Goal: Task Accomplishment & Management: Complete application form

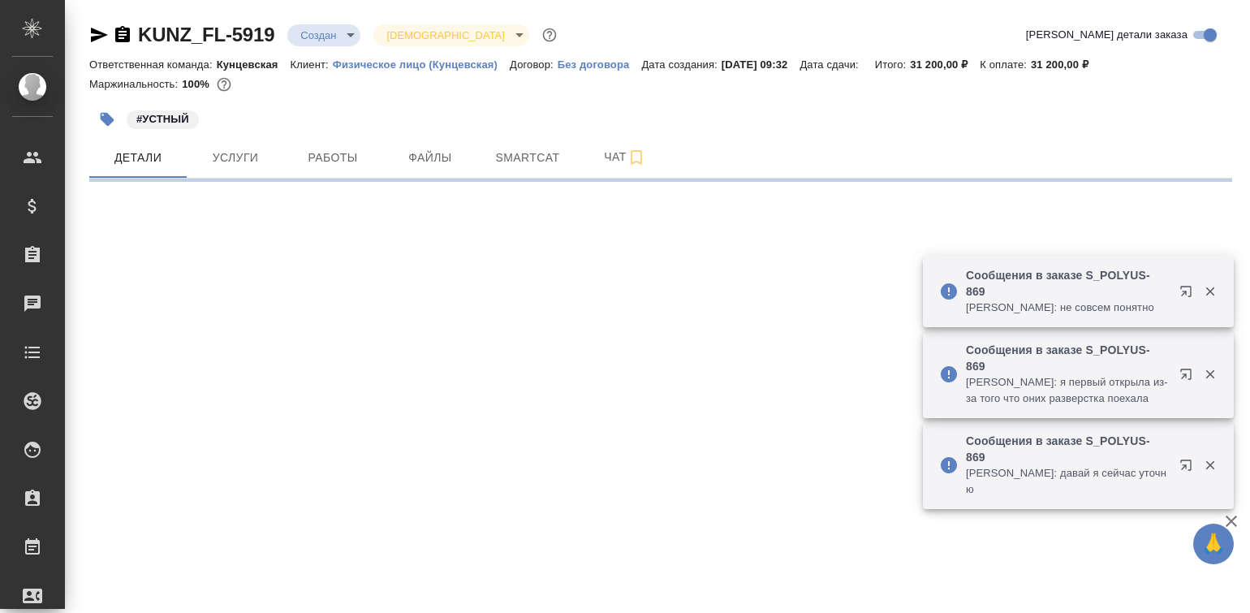
select select "RU"
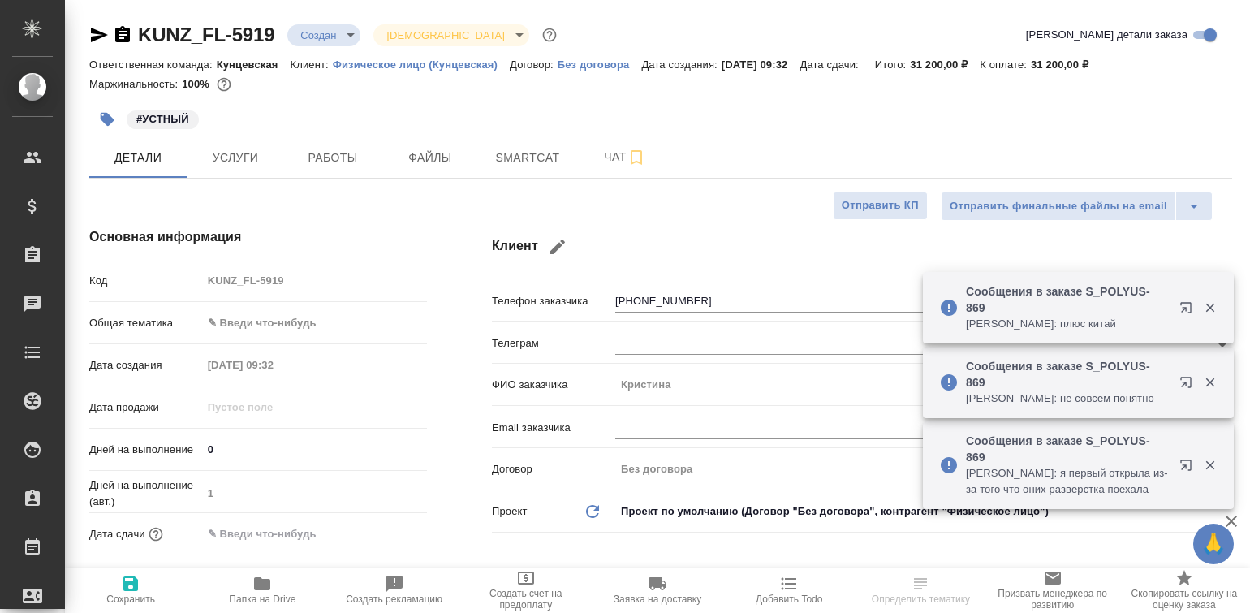
type textarea "x"
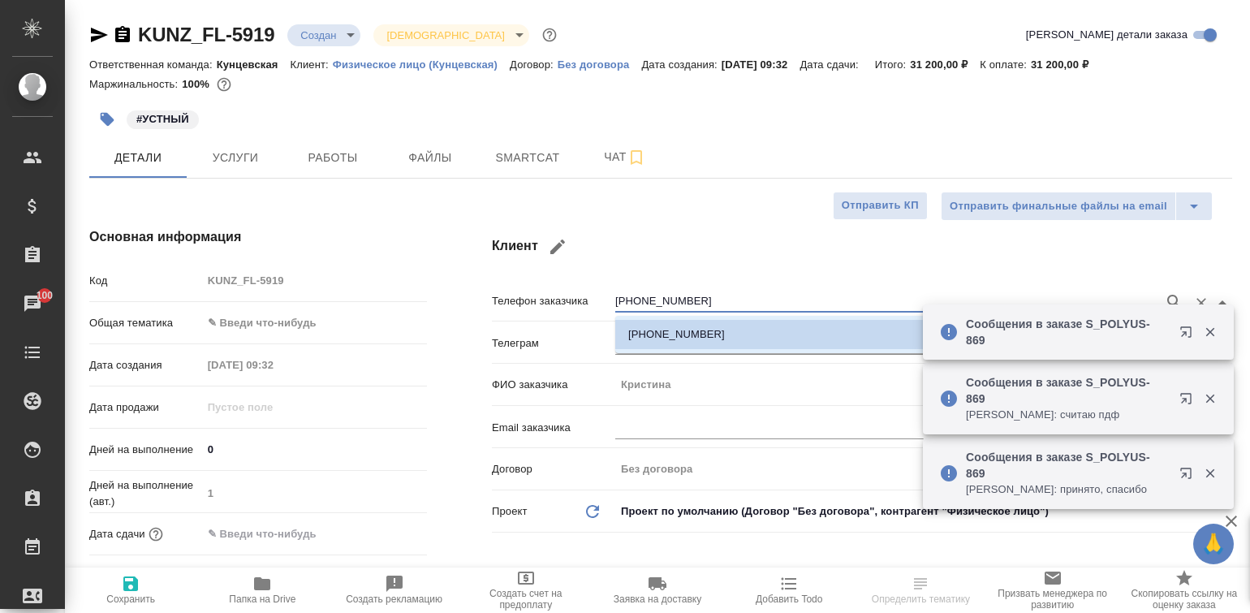
drag, startPoint x: 701, startPoint y: 297, endPoint x: 601, endPoint y: 291, distance: 100.0
click at [601, 291] on div "Телефон заказчика [PHONE_NUMBER]" at bounding box center [862, 300] width 740 height 28
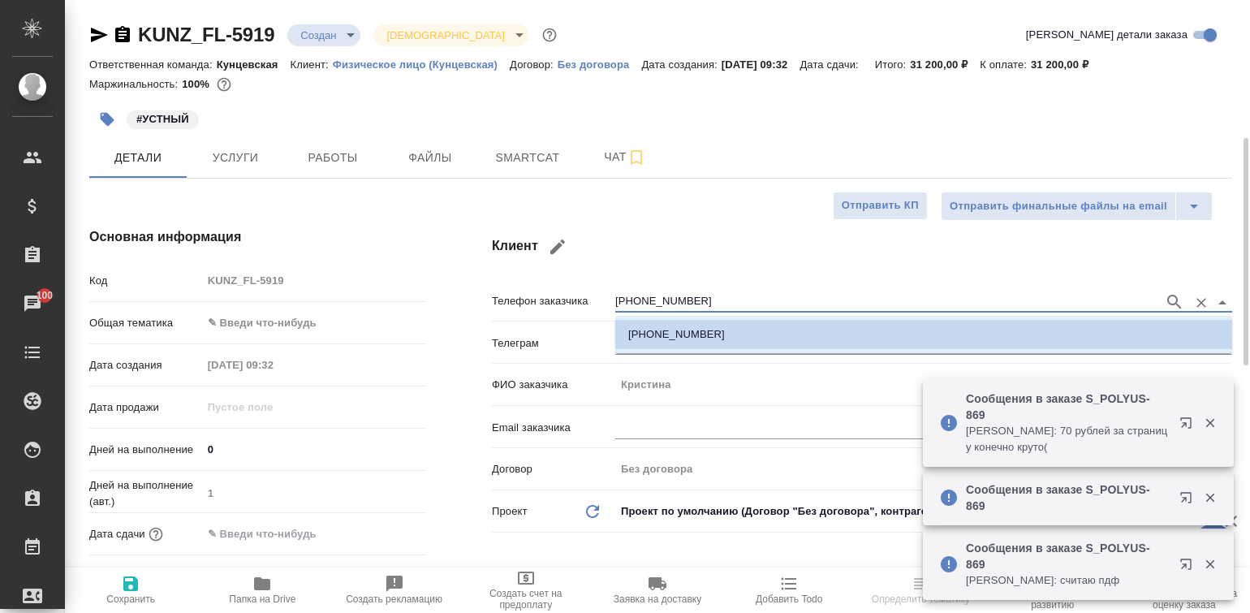
scroll to position [507, 0]
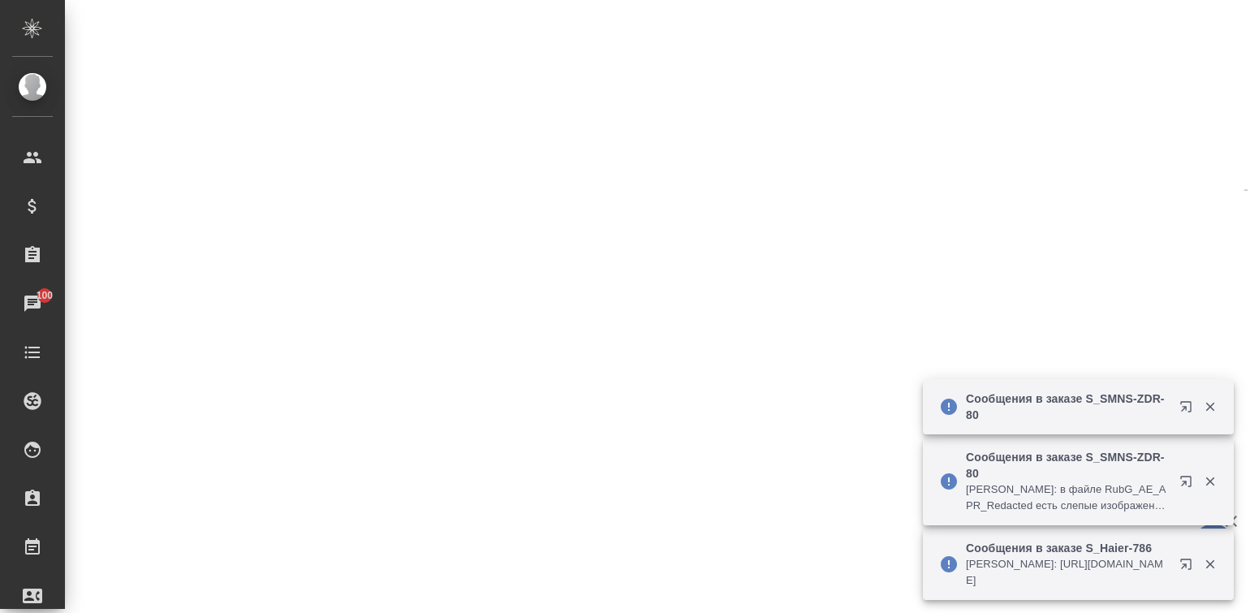
select select "RU"
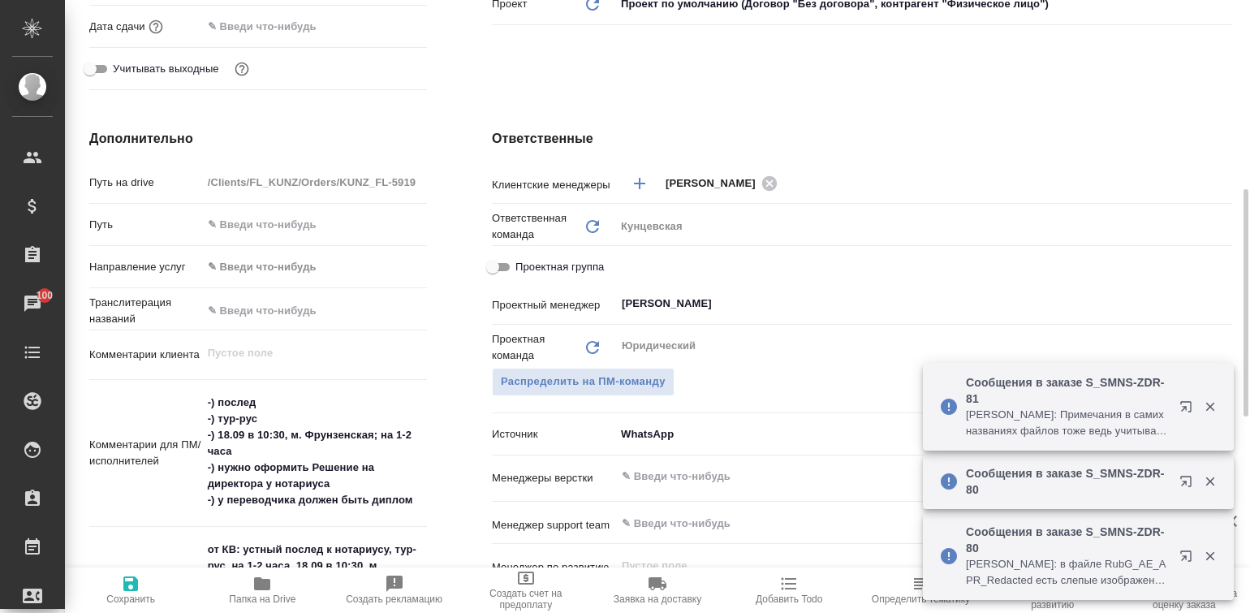
type textarea "x"
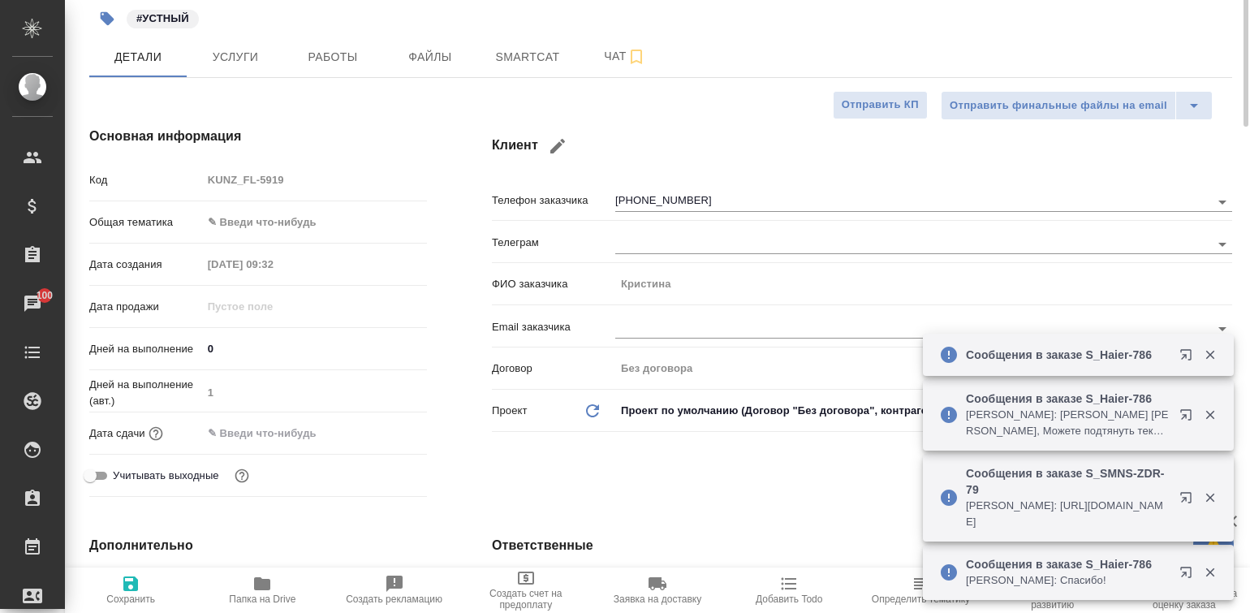
scroll to position [0, 0]
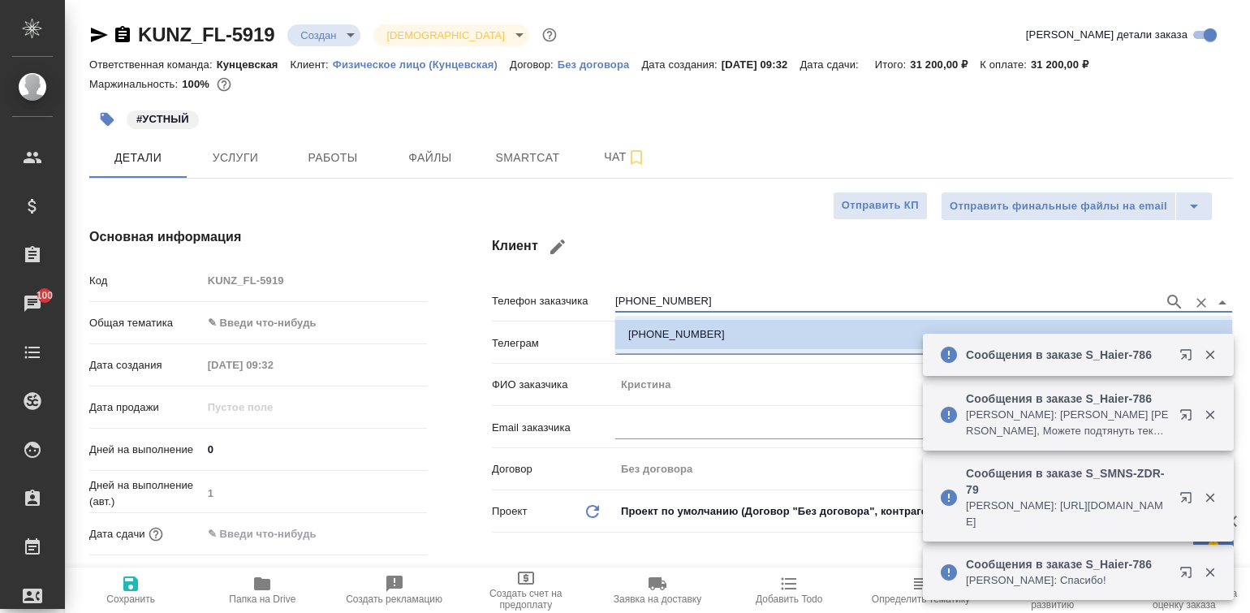
drag, startPoint x: 692, startPoint y: 301, endPoint x: 617, endPoint y: 295, distance: 75.7
click at [617, 295] on input "[PHONE_NUMBER]" at bounding box center [885, 301] width 541 height 19
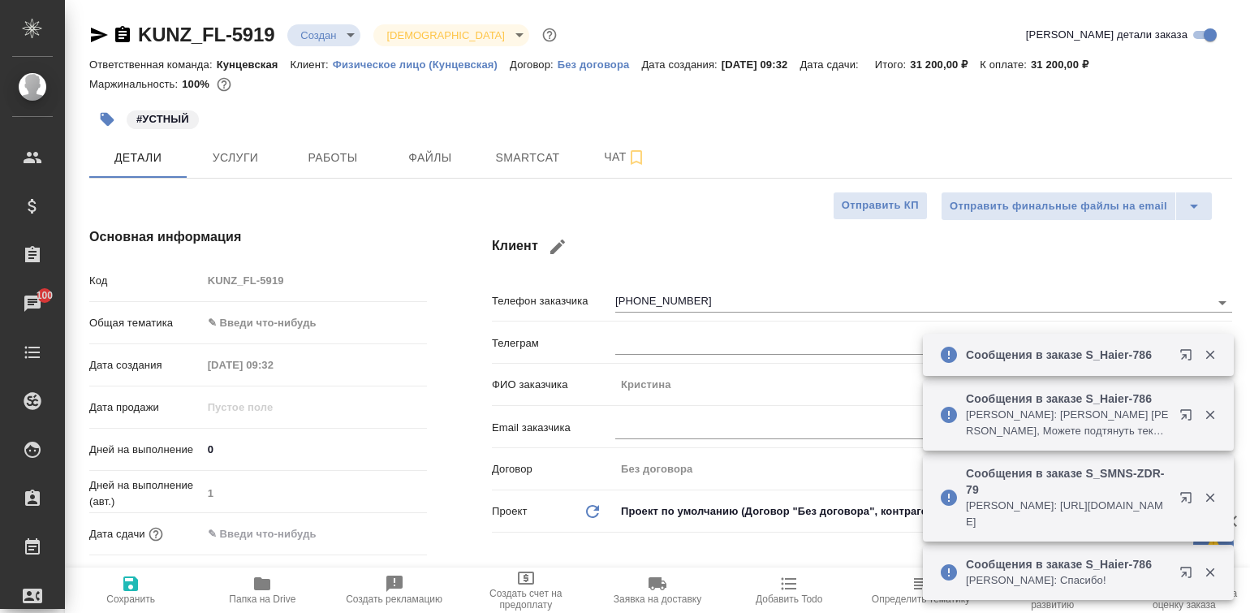
type textarea "x"
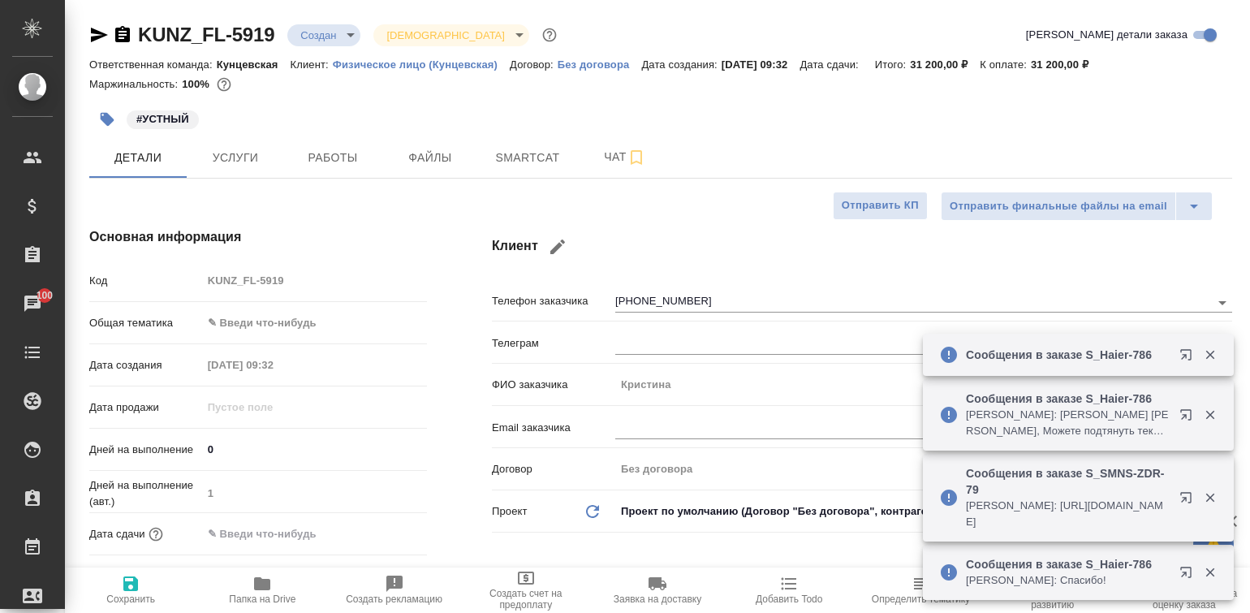
type textarea "x"
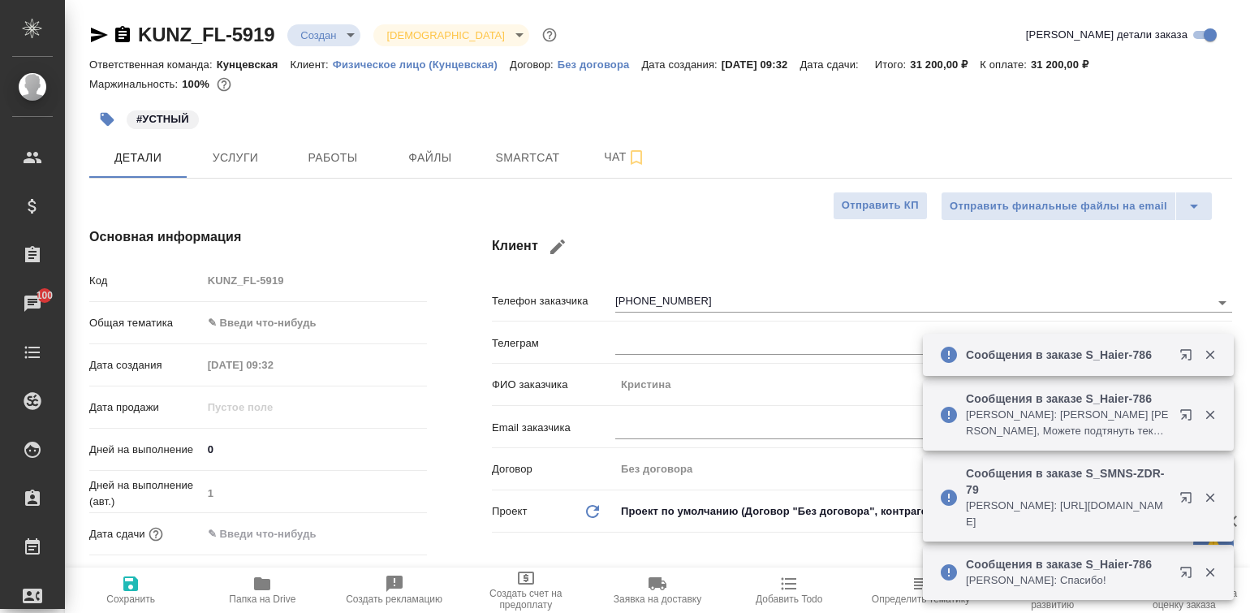
type textarea "x"
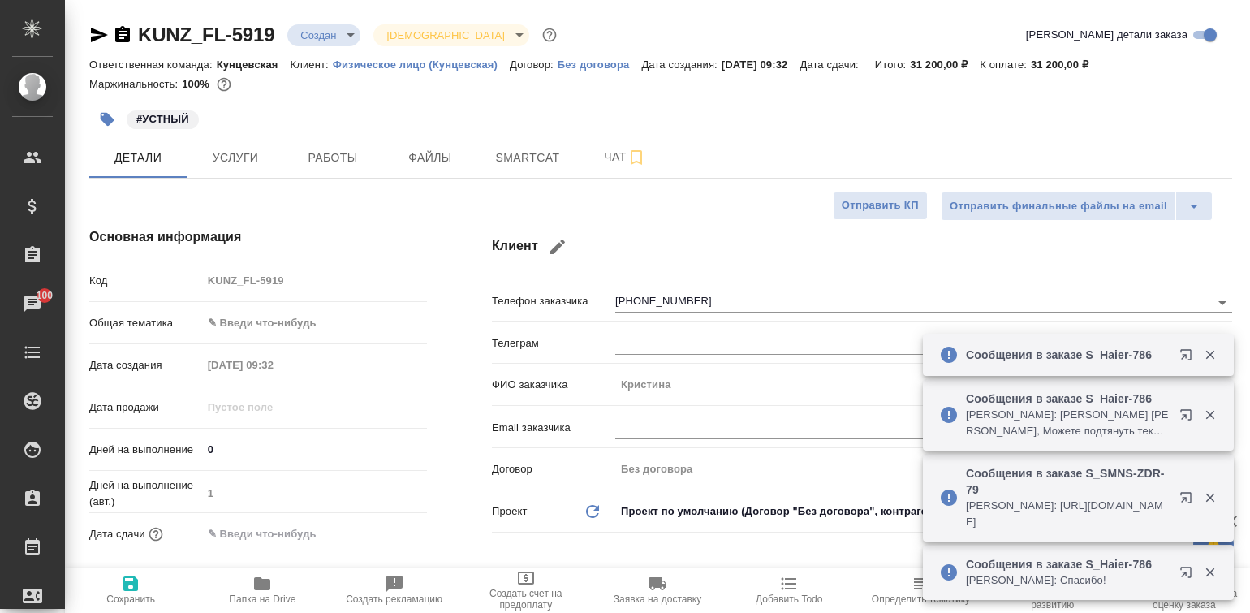
type textarea "x"
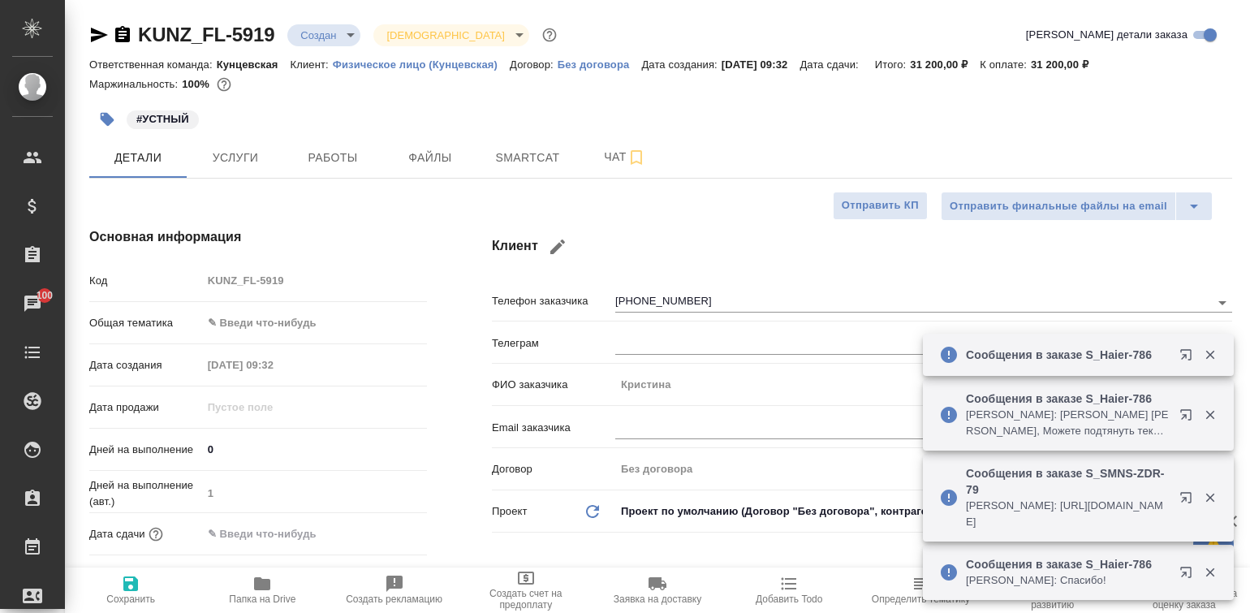
type textarea "x"
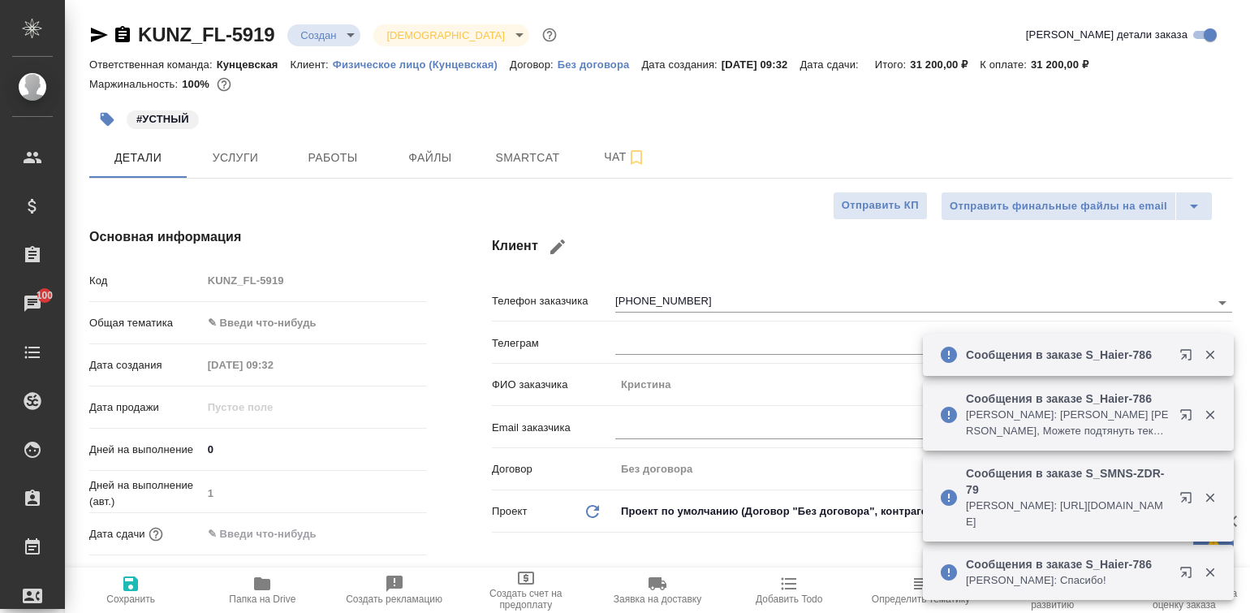
type textarea "x"
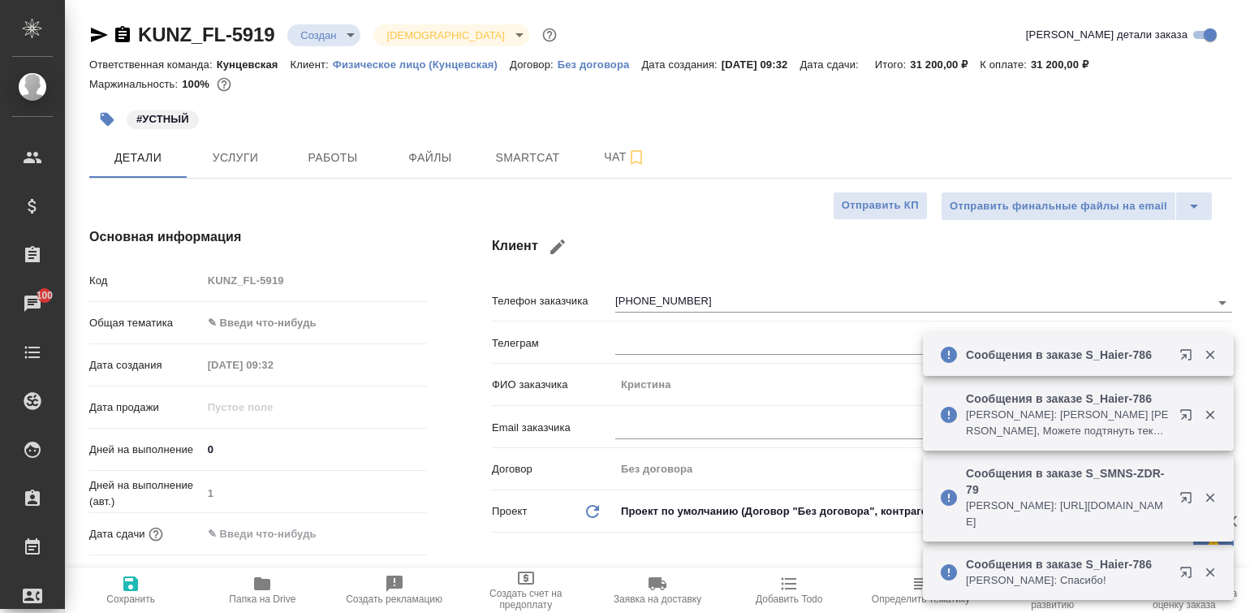
type textarea "x"
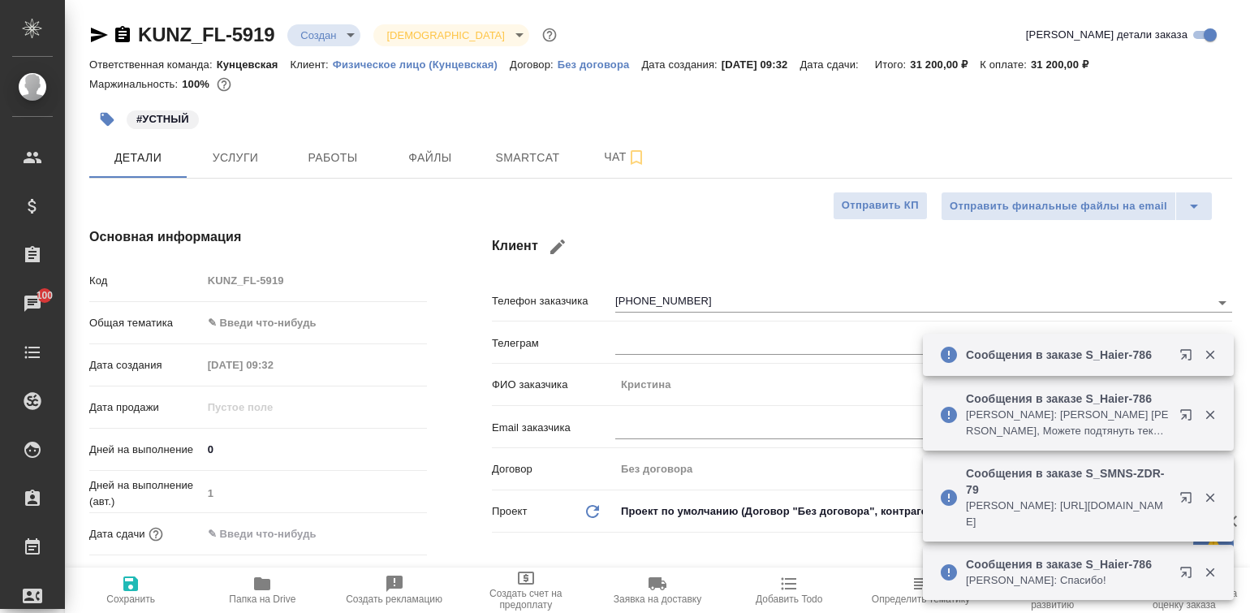
type textarea "x"
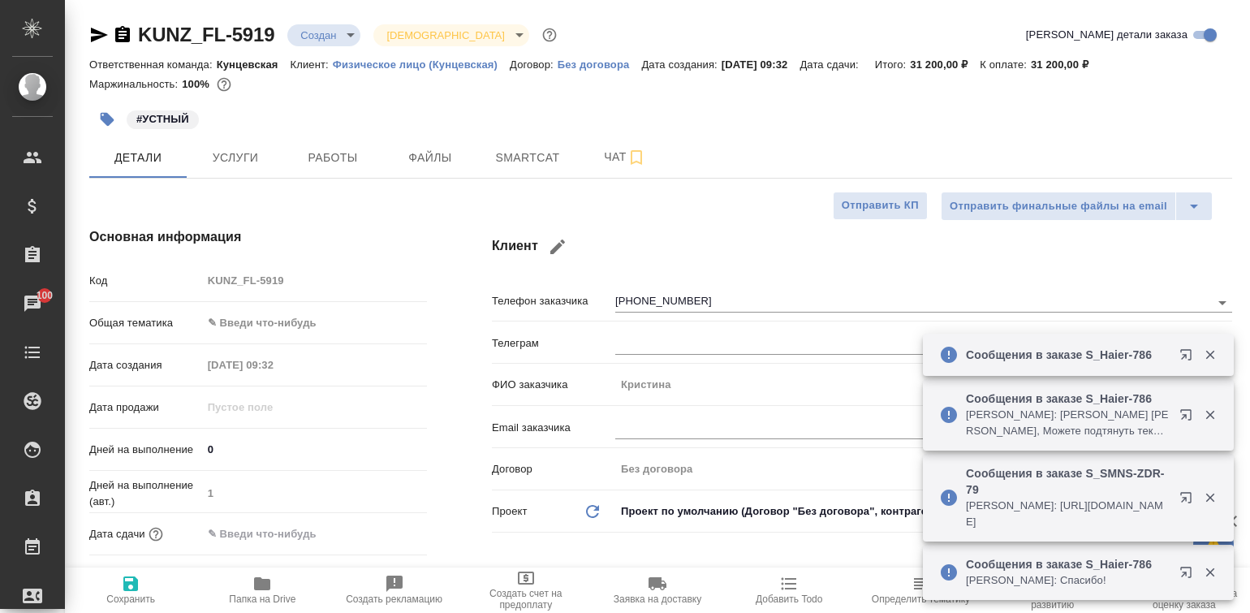
type textarea "x"
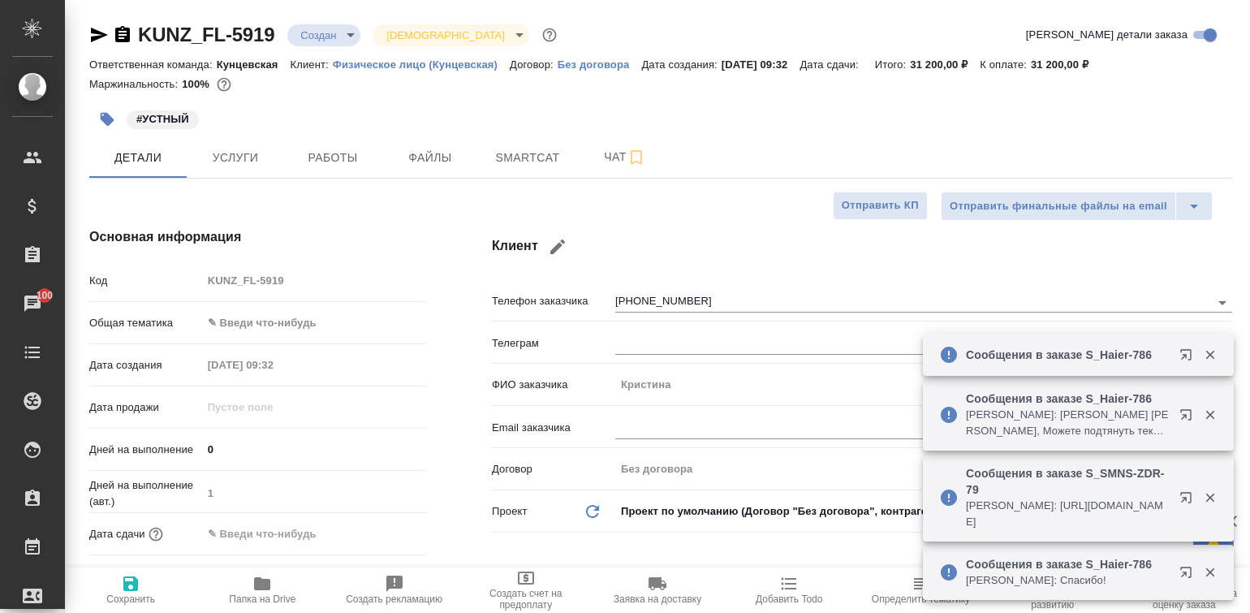
type textarea "x"
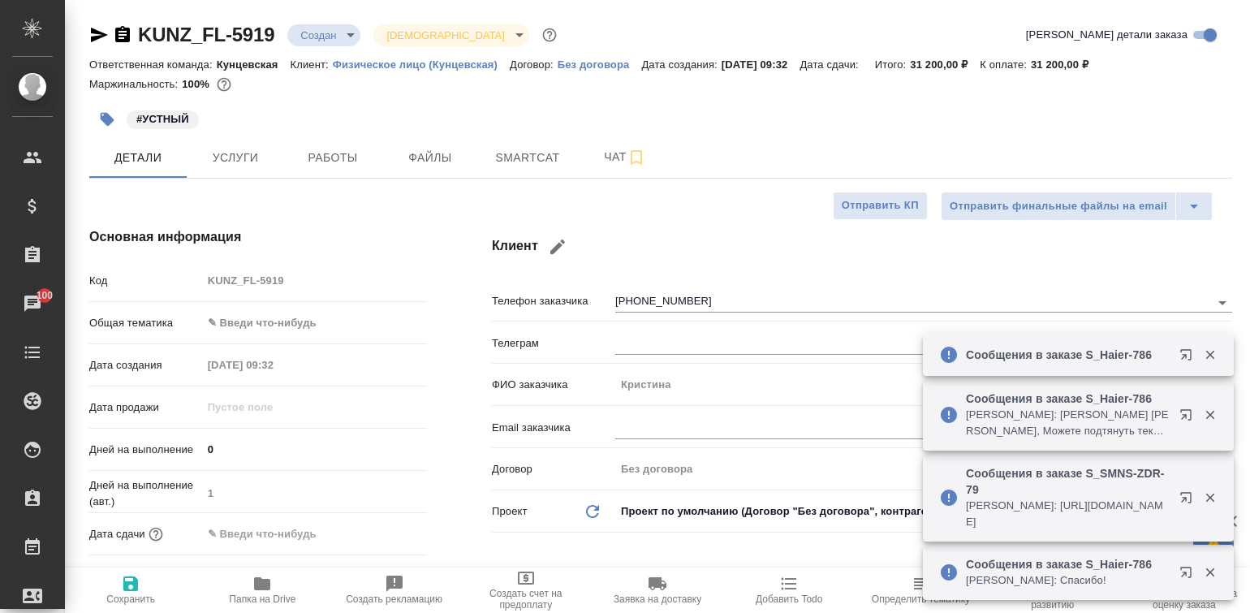
type textarea "x"
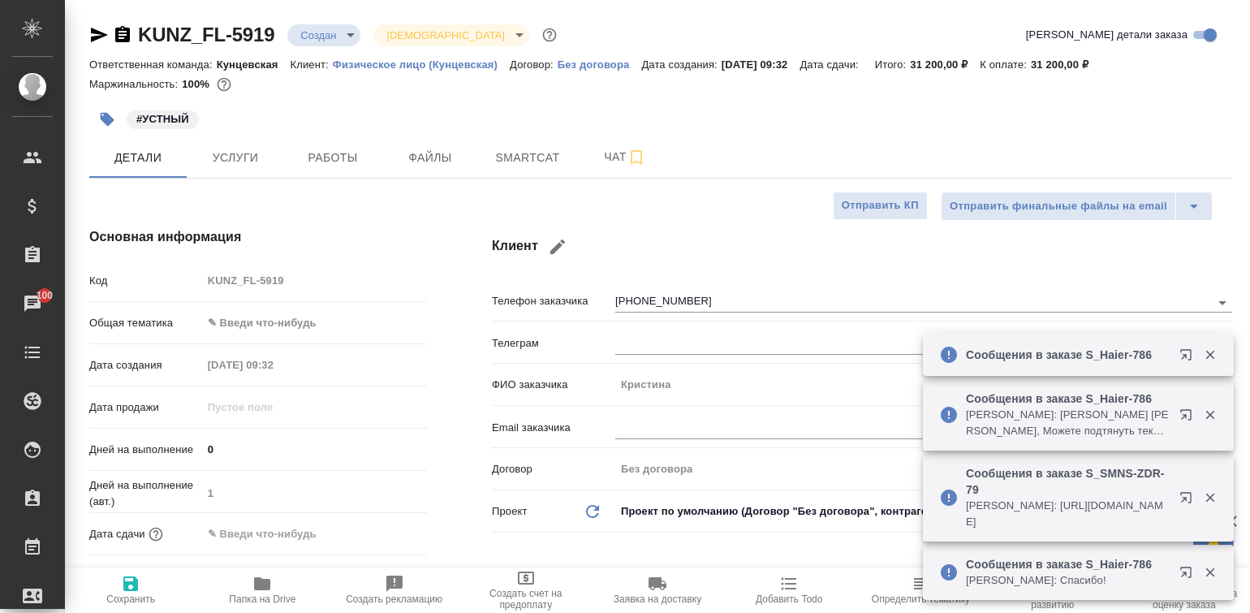
type textarea "x"
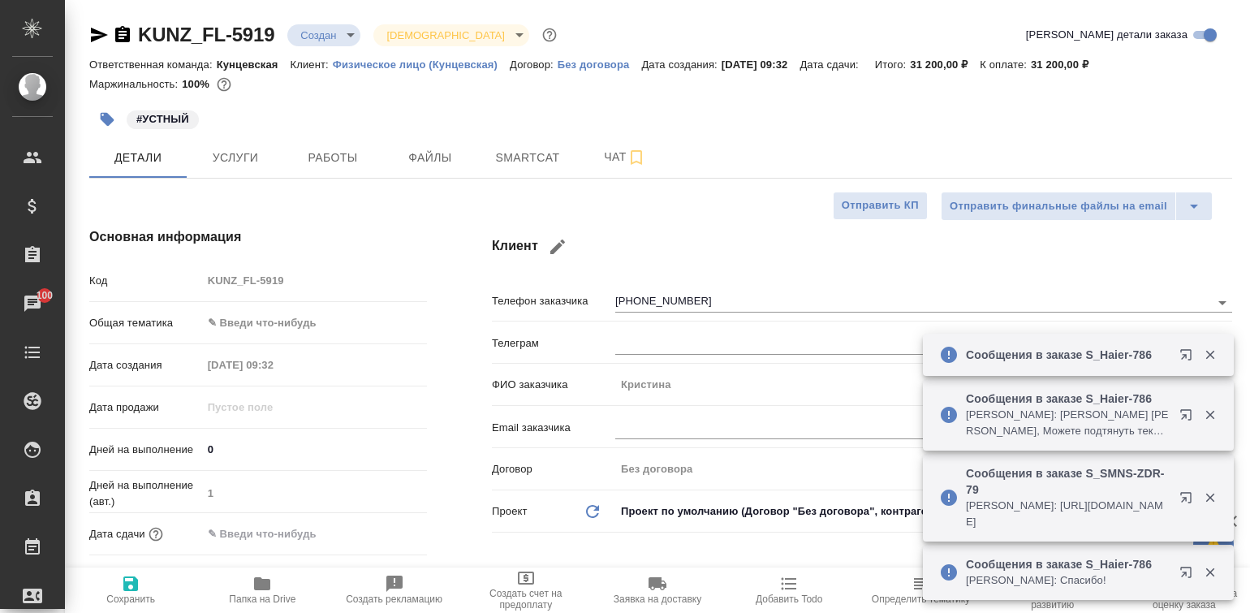
type textarea "x"
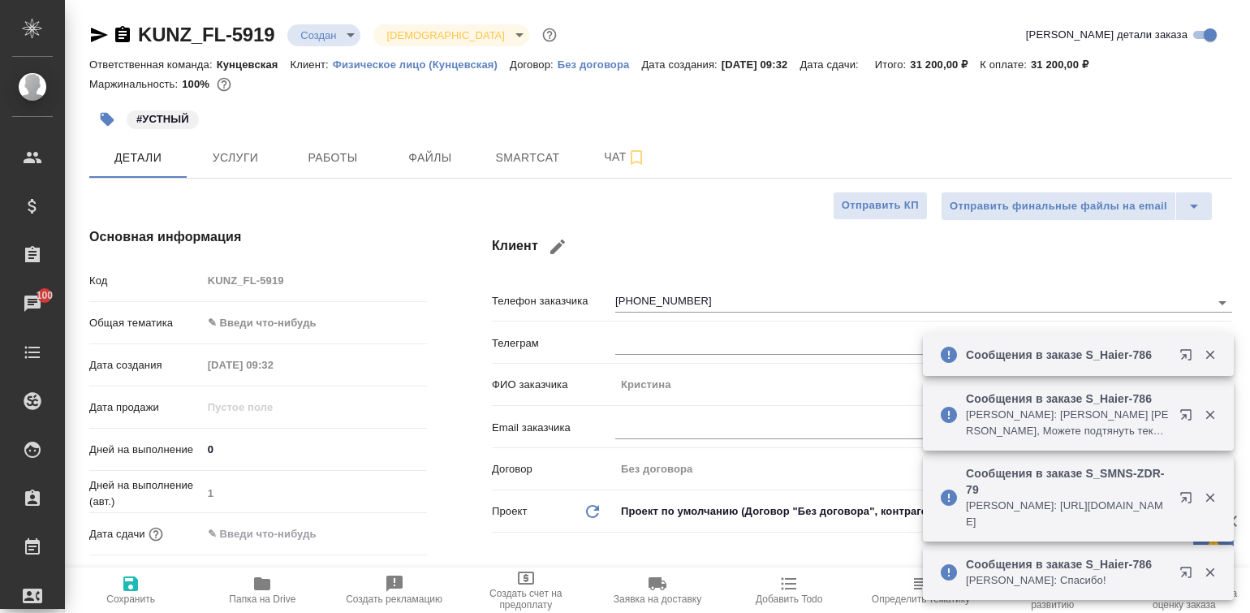
type textarea "x"
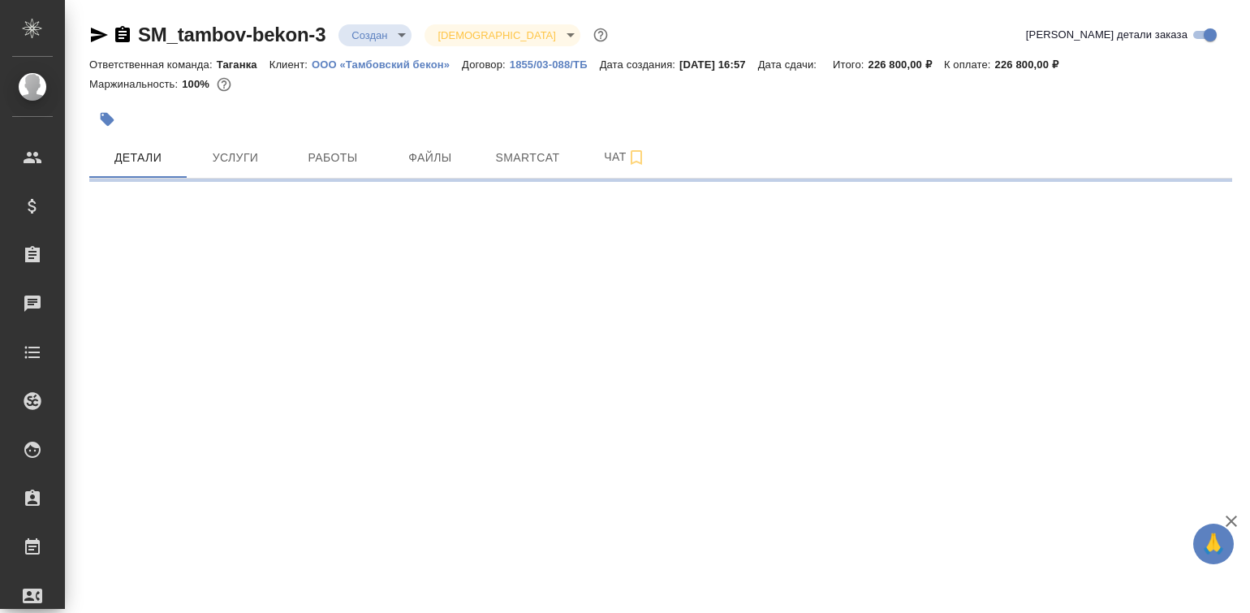
select select "RU"
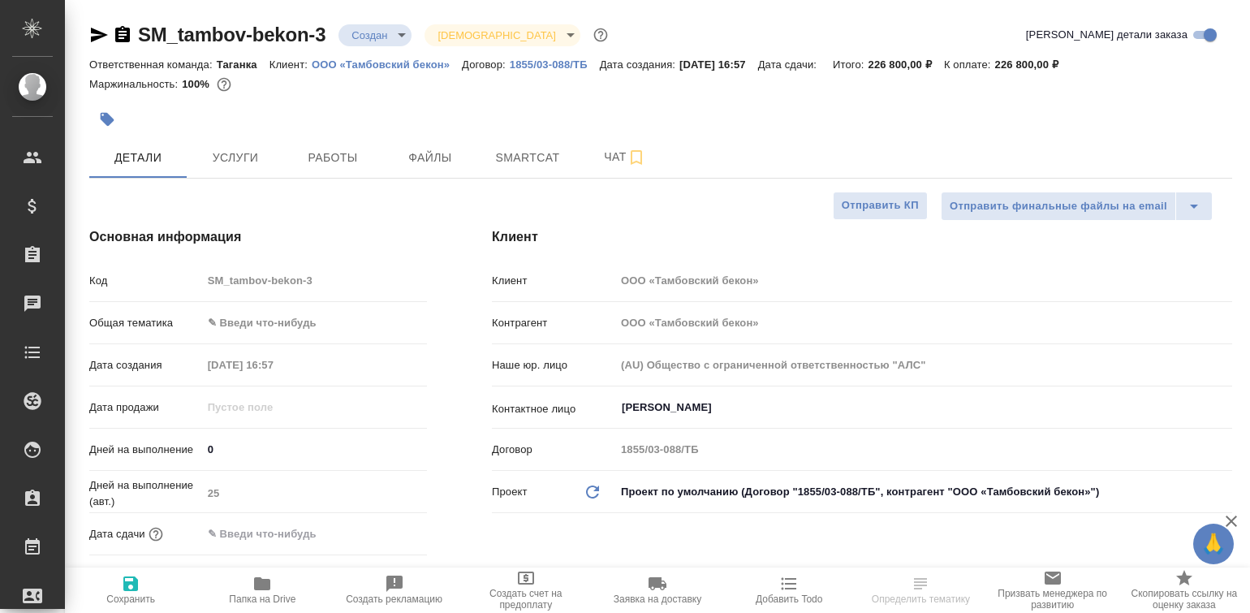
type textarea "x"
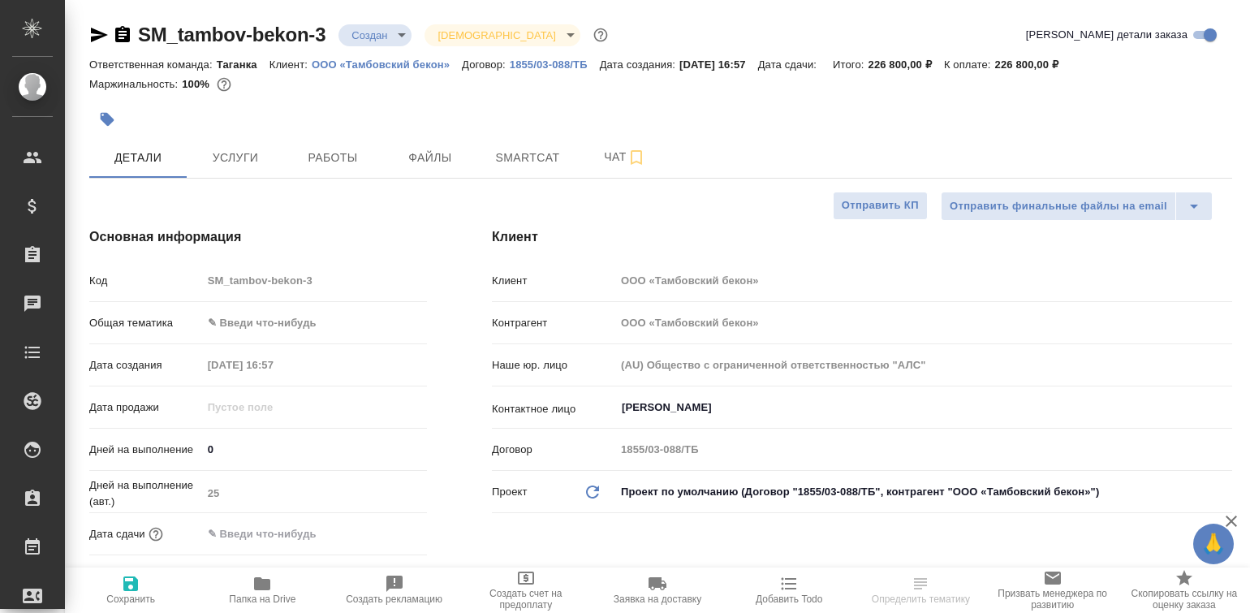
type textarea "x"
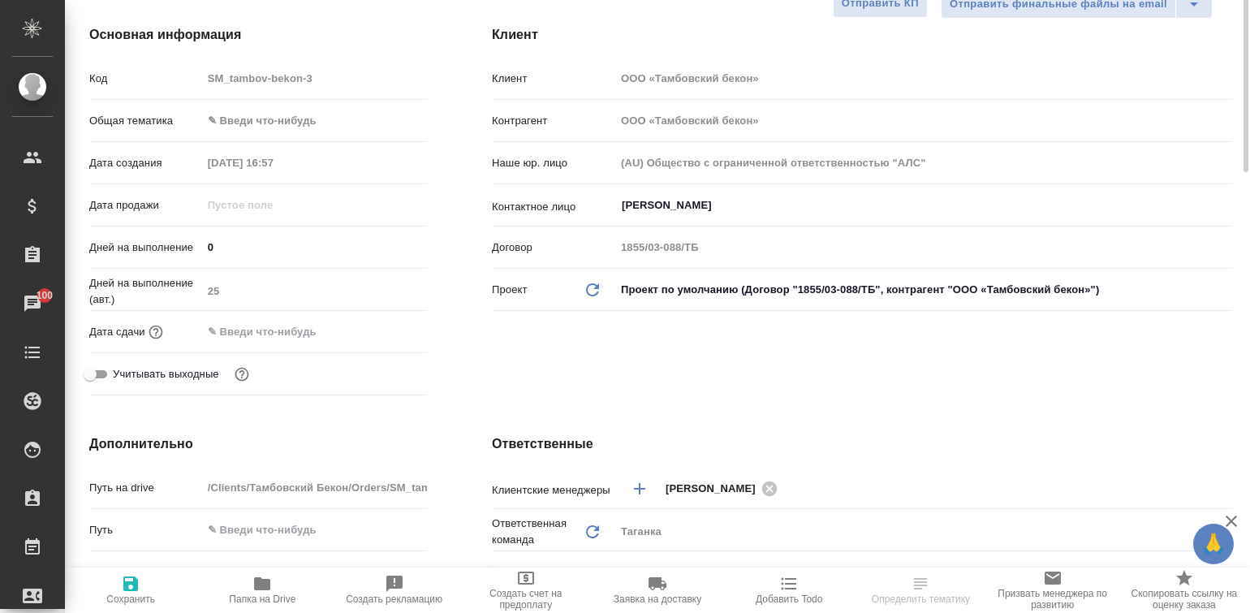
scroll to position [101, 0]
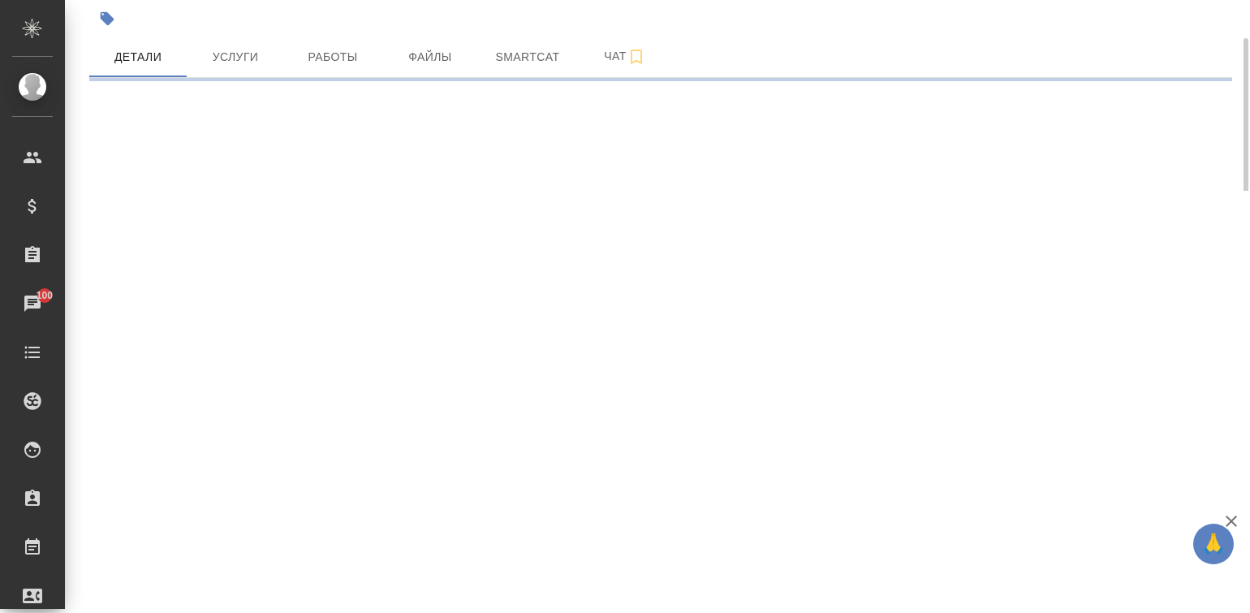
drag, startPoint x: 751, startPoint y: 312, endPoint x: 658, endPoint y: 304, distance: 92.8
select select "RU"
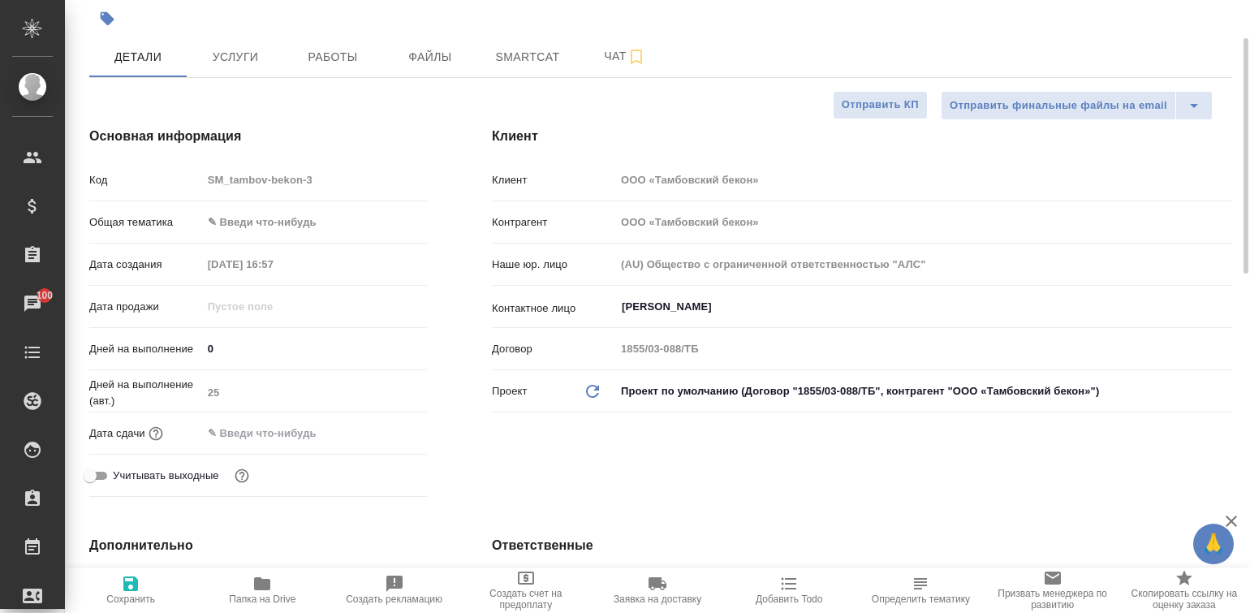
type textarea "x"
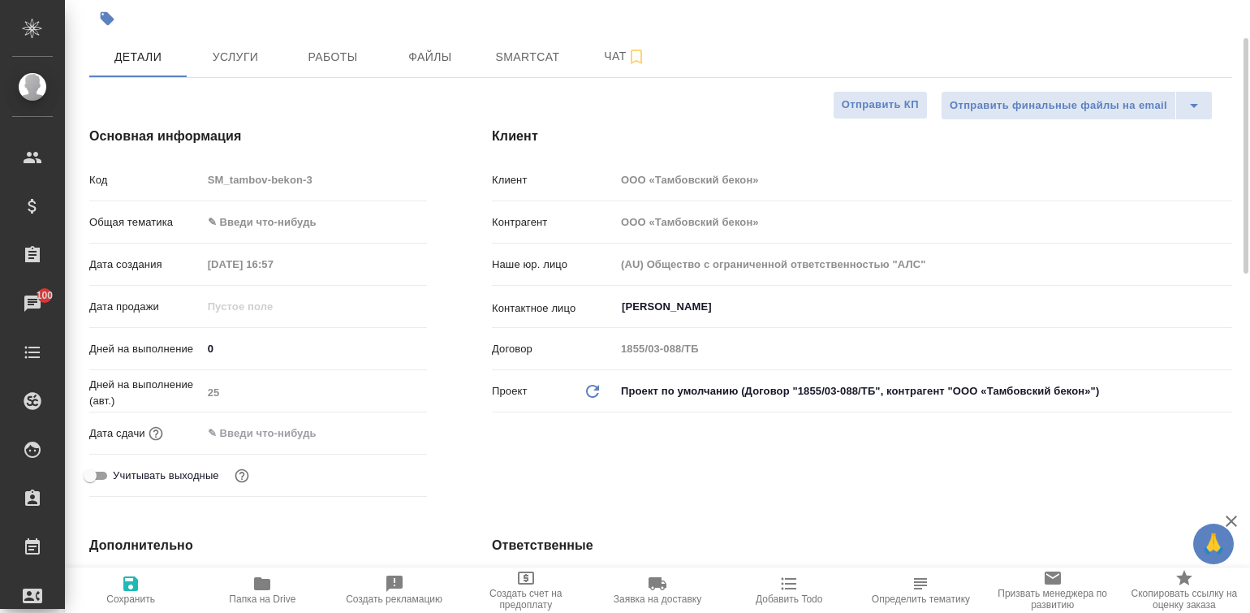
type textarea "x"
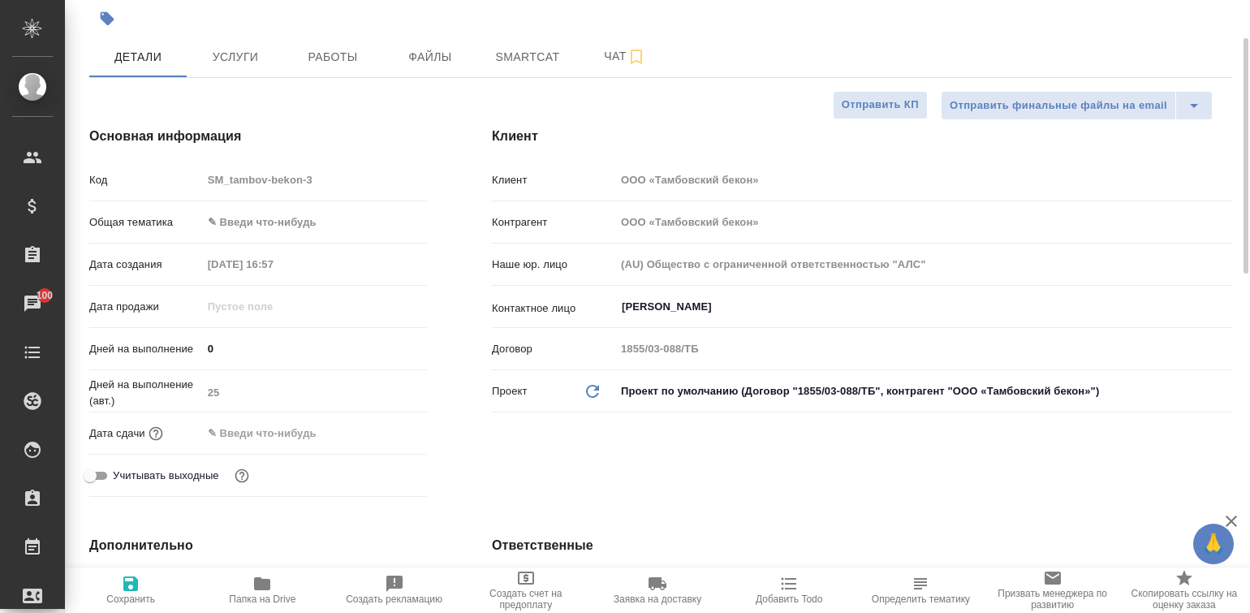
type textarea "x"
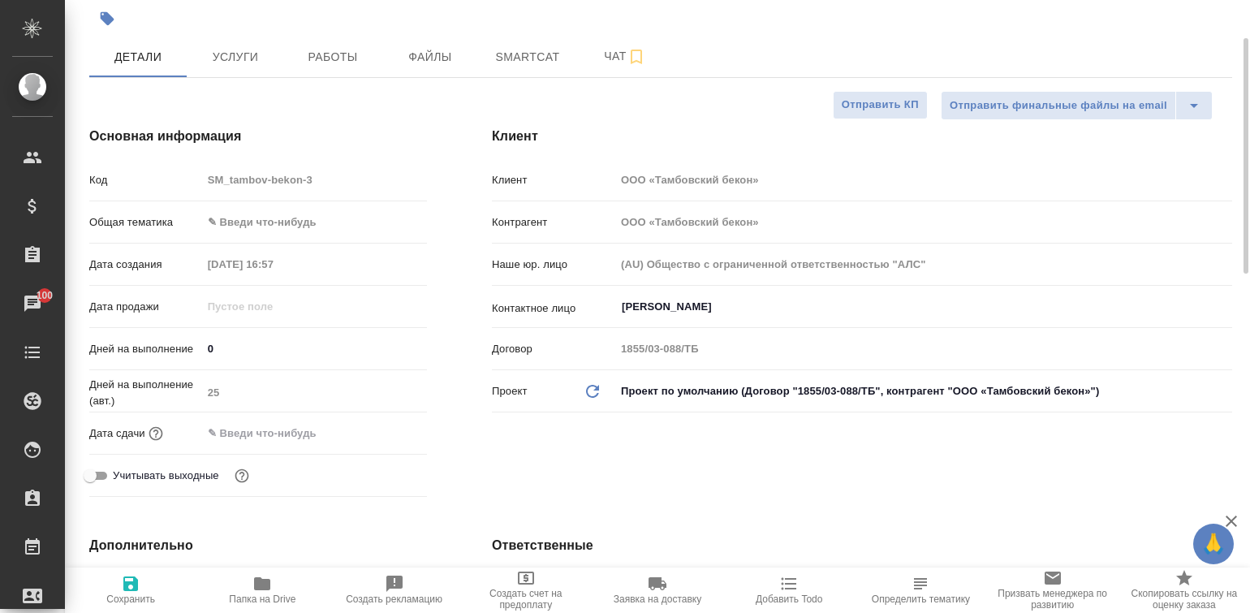
type textarea "x"
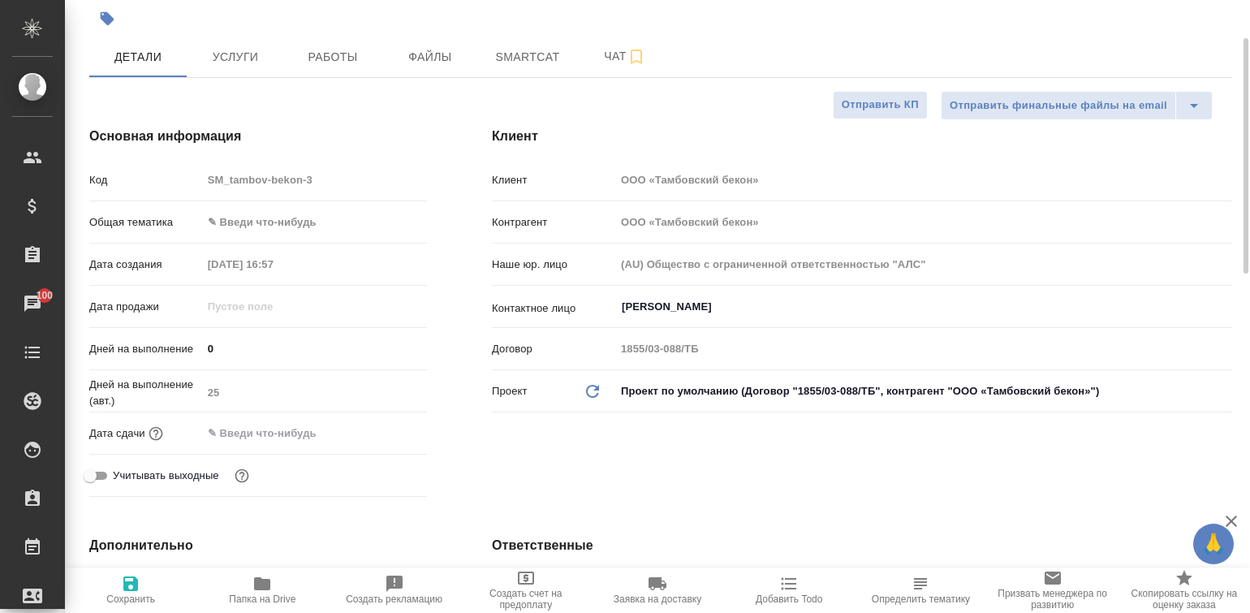
type textarea "x"
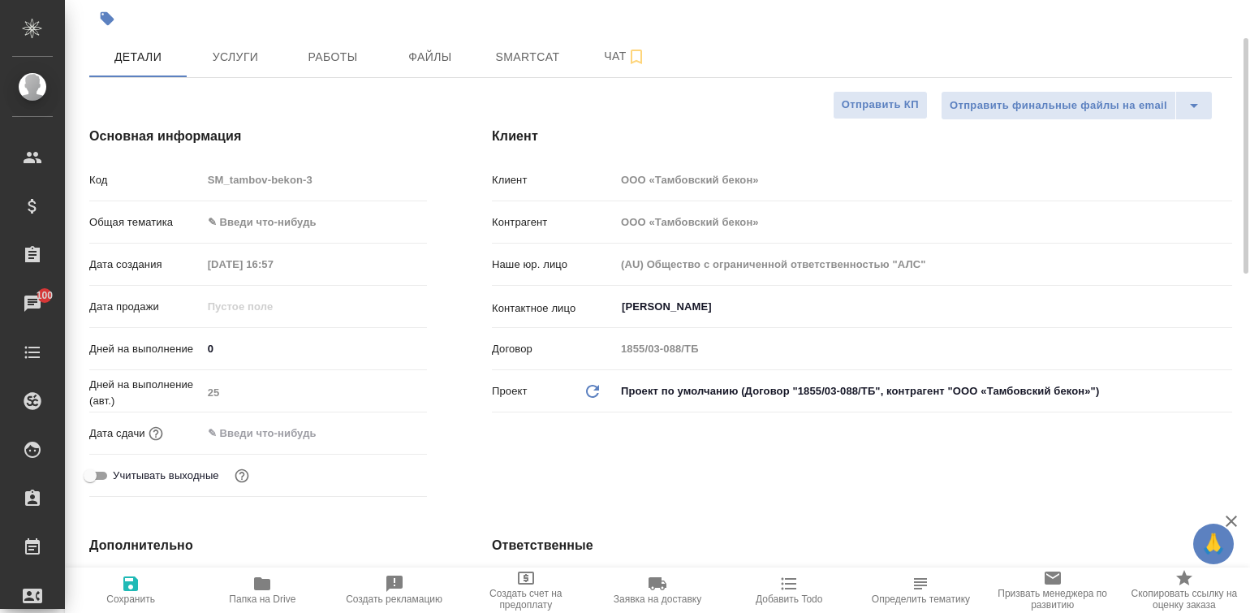
type textarea "x"
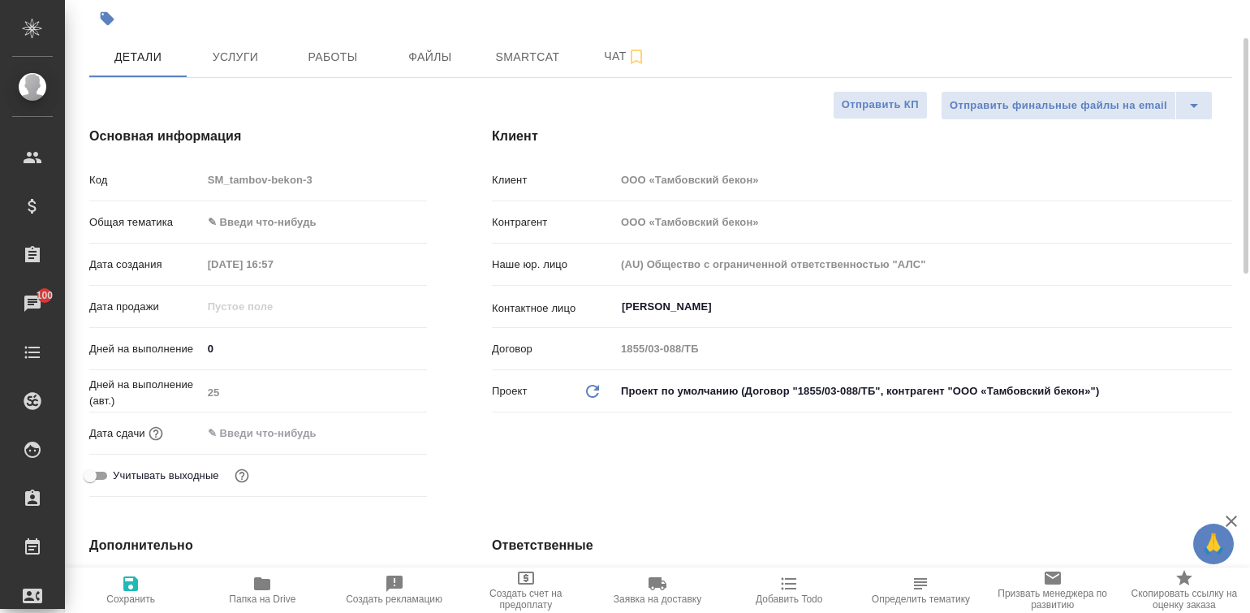
type textarea "x"
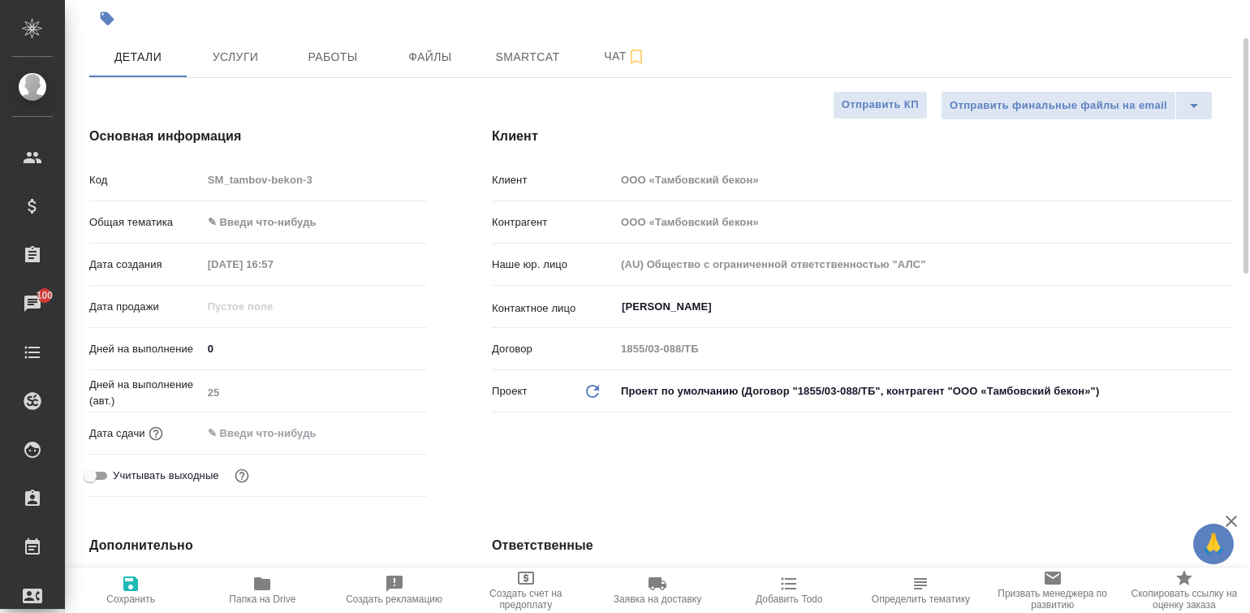
type textarea "x"
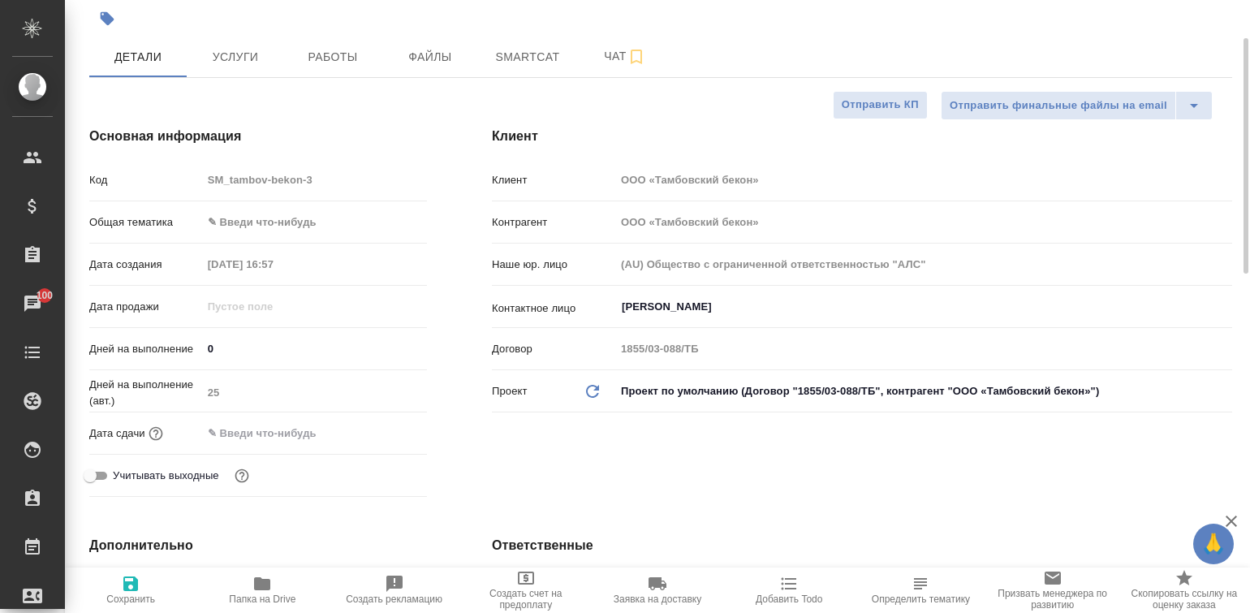
type textarea "x"
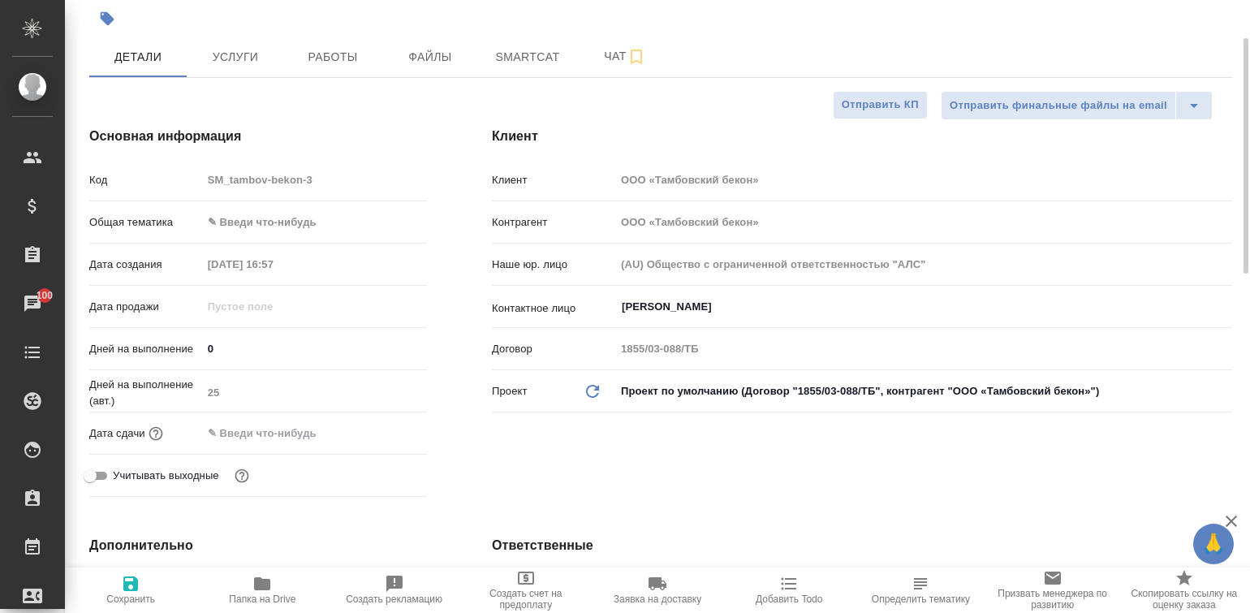
type textarea "x"
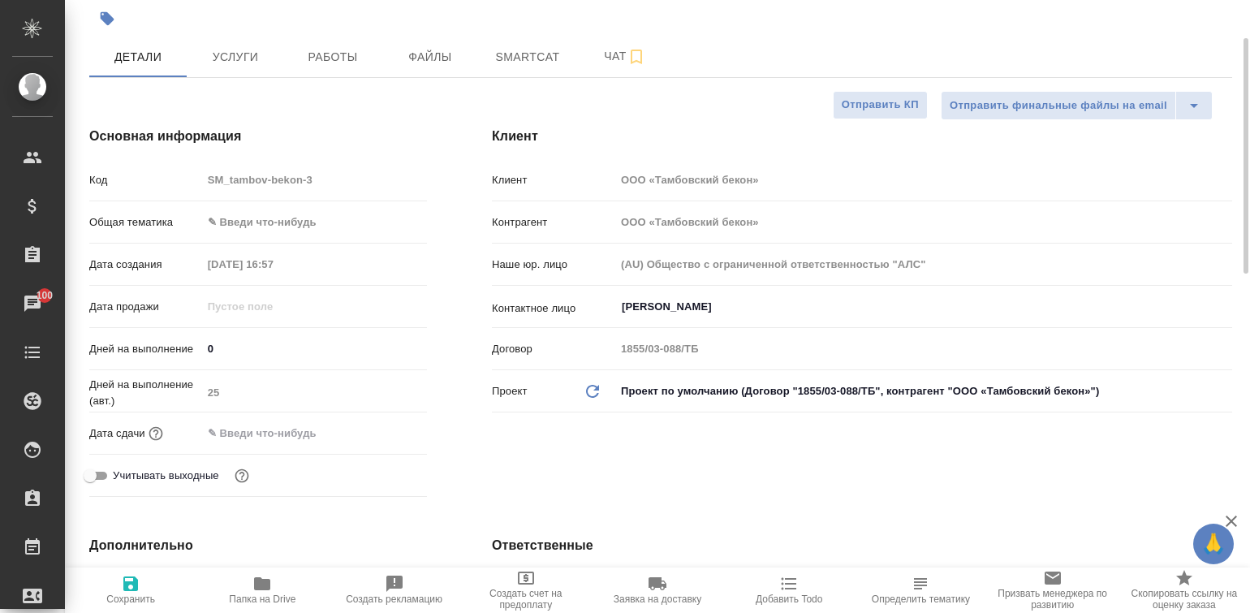
type textarea "x"
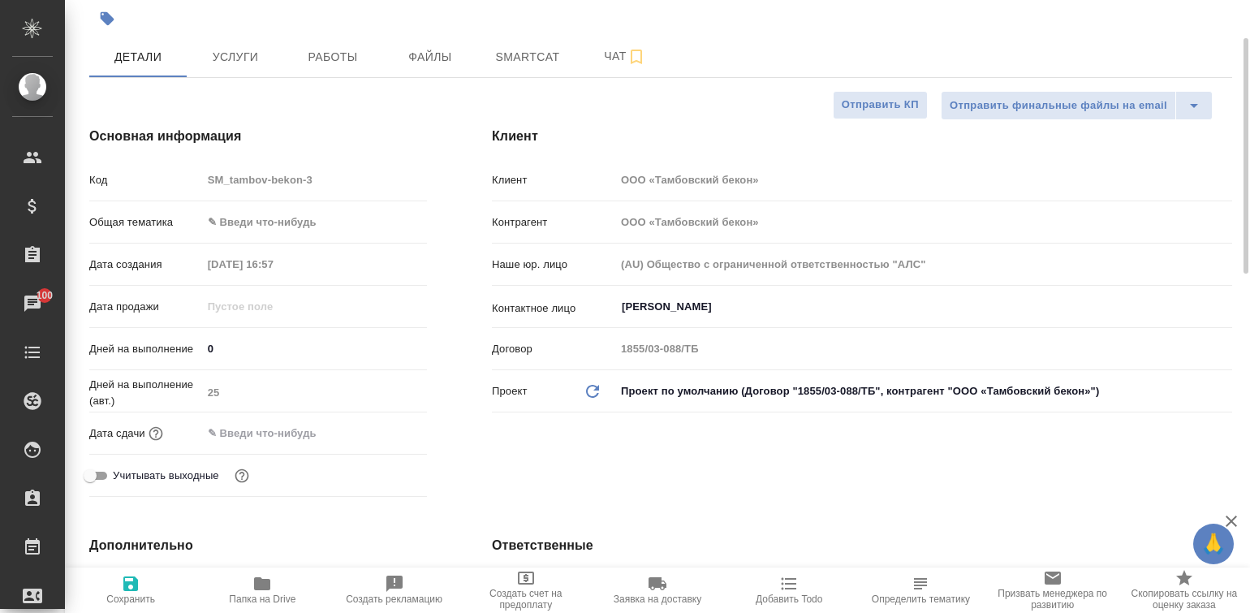
type textarea "x"
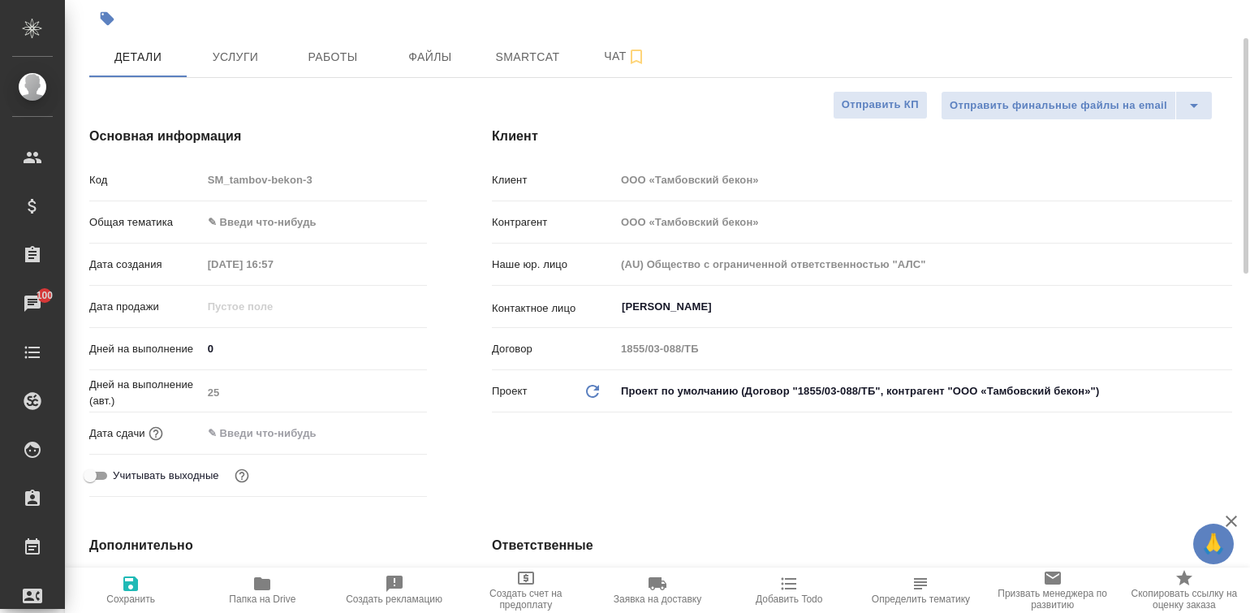
type textarea "x"
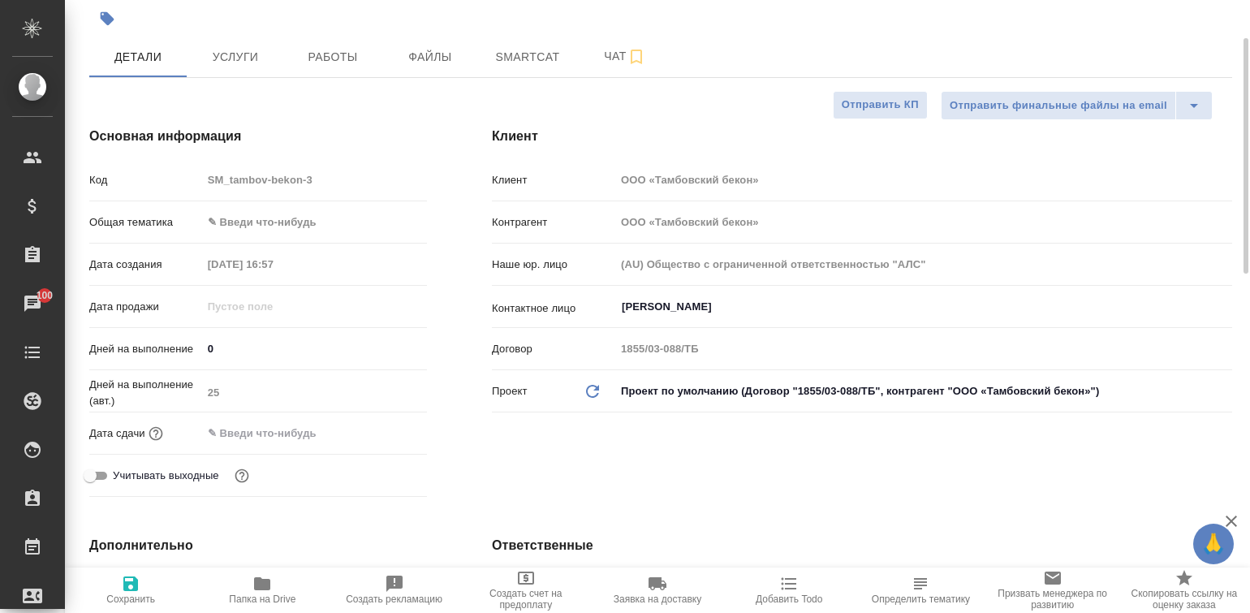
type textarea "x"
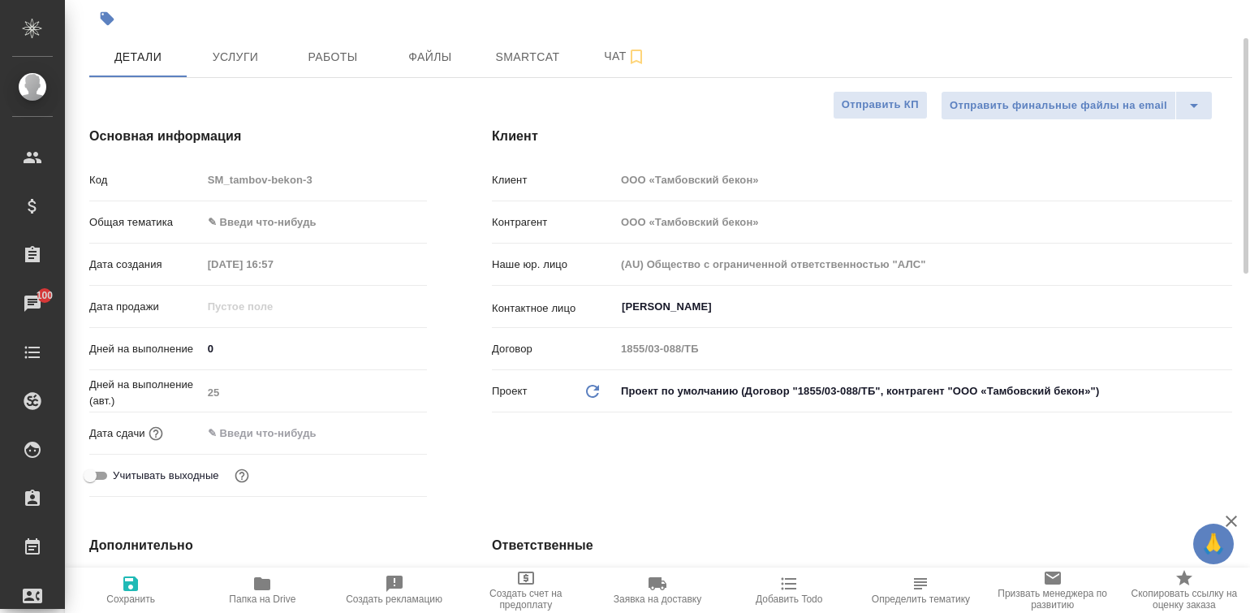
type textarea "x"
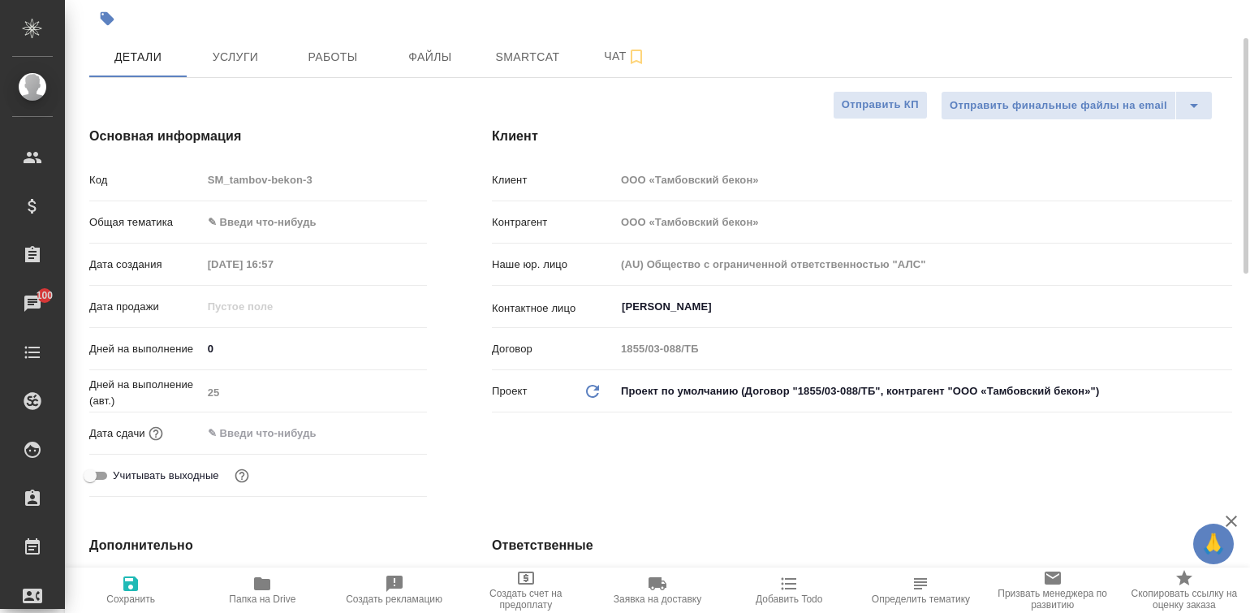
type textarea "x"
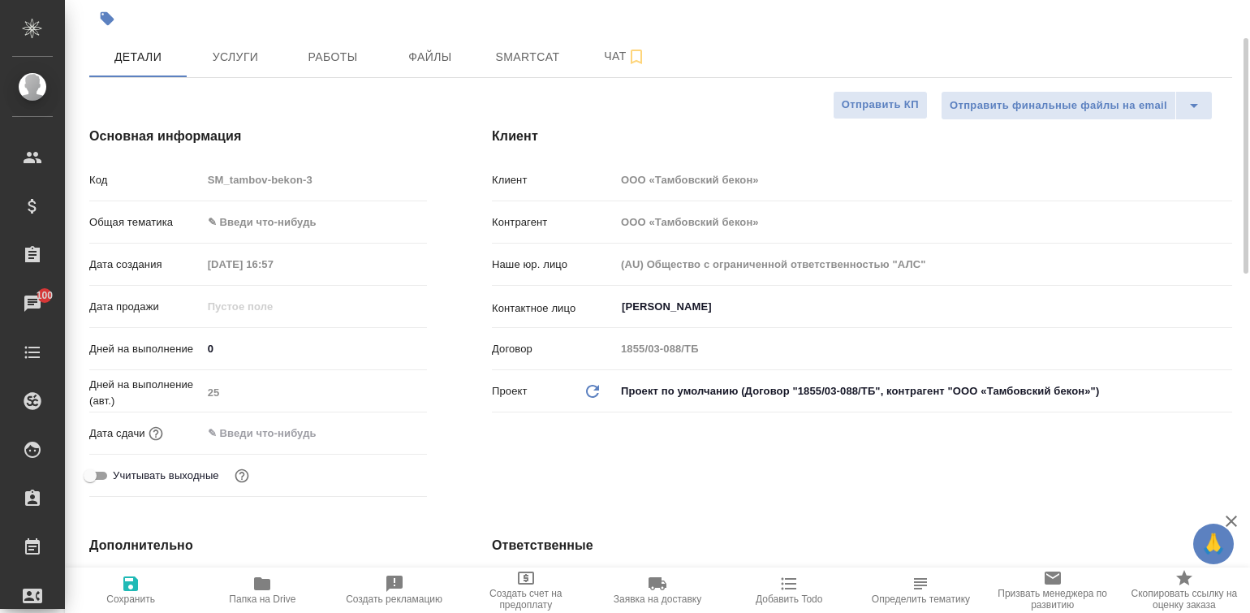
type textarea "x"
